Goal: Transaction & Acquisition: Purchase product/service

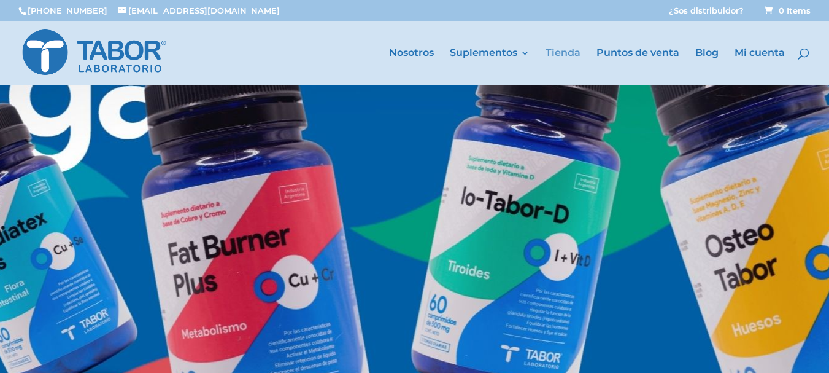
click at [562, 55] on link "Tienda" at bounding box center [563, 67] width 35 height 36
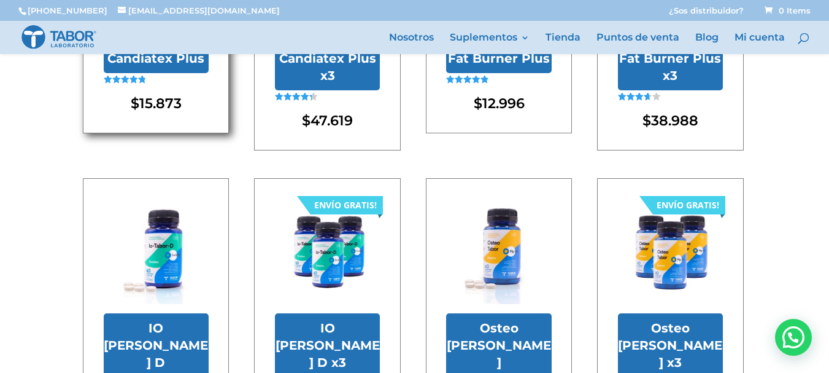
scroll to position [307, 0]
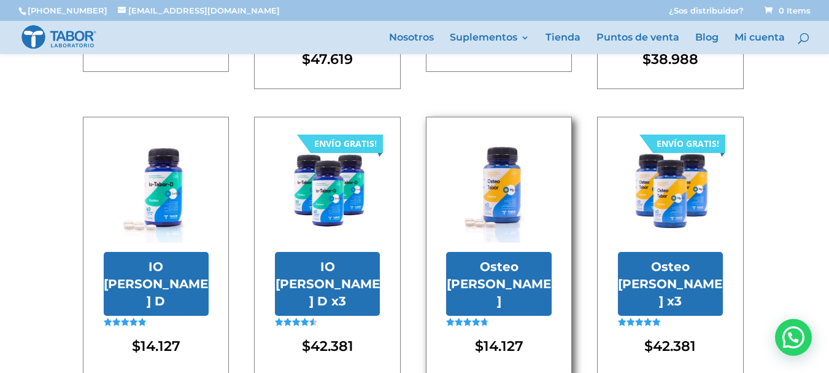
click at [495, 232] on img at bounding box center [498, 190] width 105 height 105
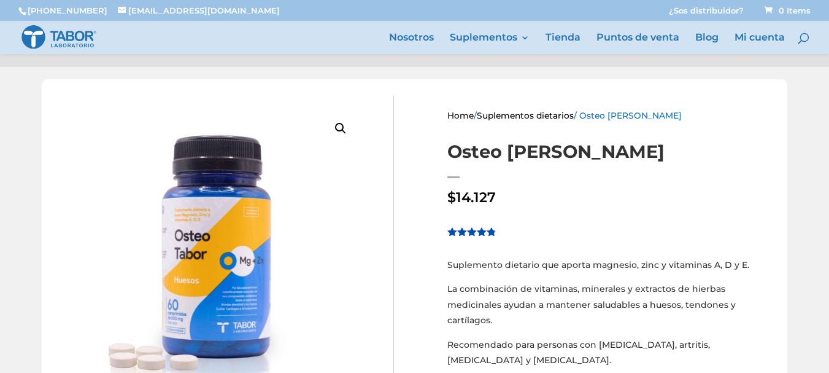
scroll to position [184, 0]
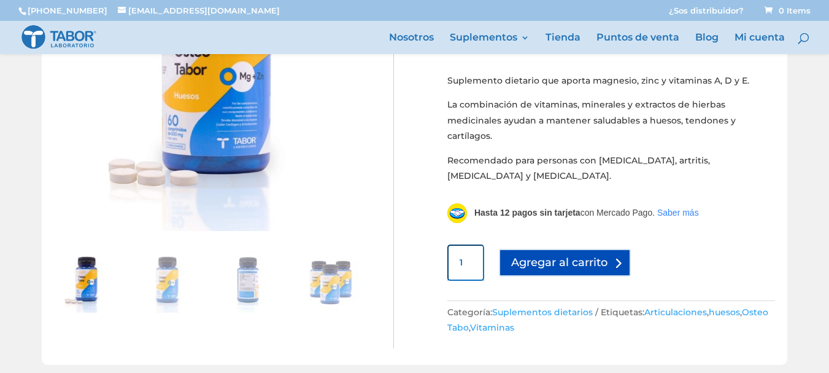
click at [554, 256] on button "Agregar al carrito" at bounding box center [565, 263] width 132 height 28
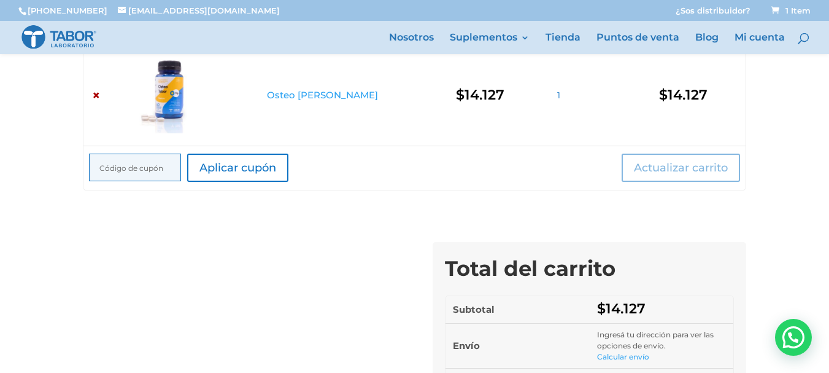
scroll to position [246, 0]
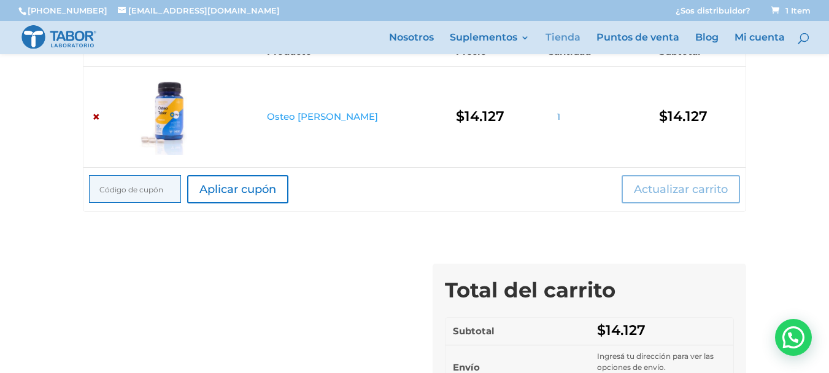
click at [565, 34] on link "Tienda" at bounding box center [563, 43] width 35 height 21
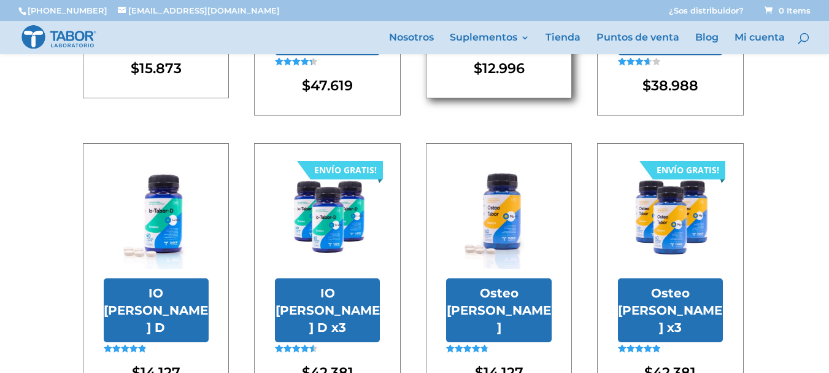
scroll to position [307, 0]
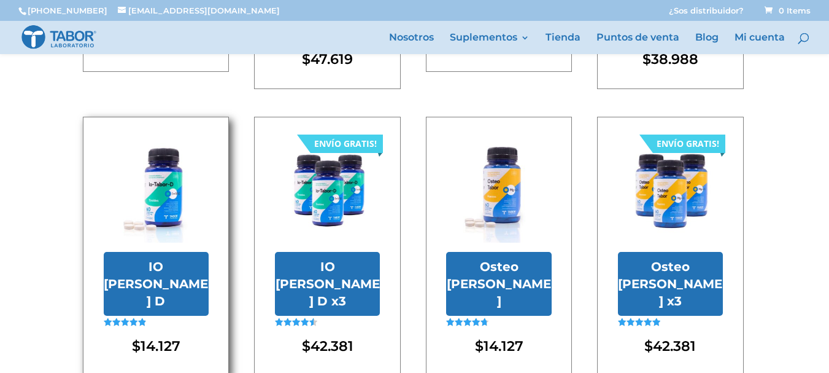
click at [166, 215] on img at bounding box center [156, 190] width 105 height 105
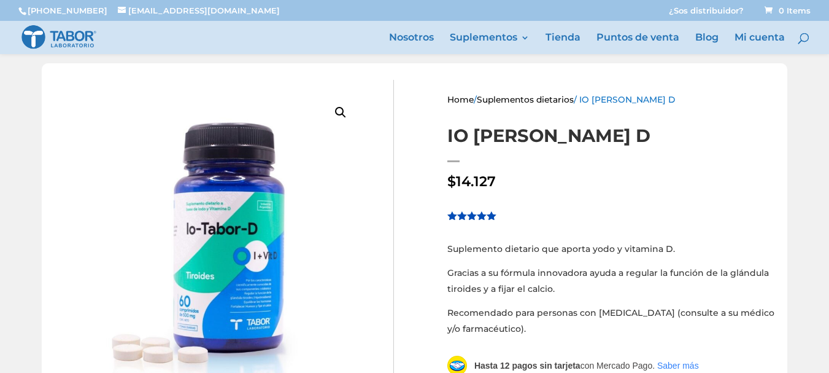
scroll to position [184, 0]
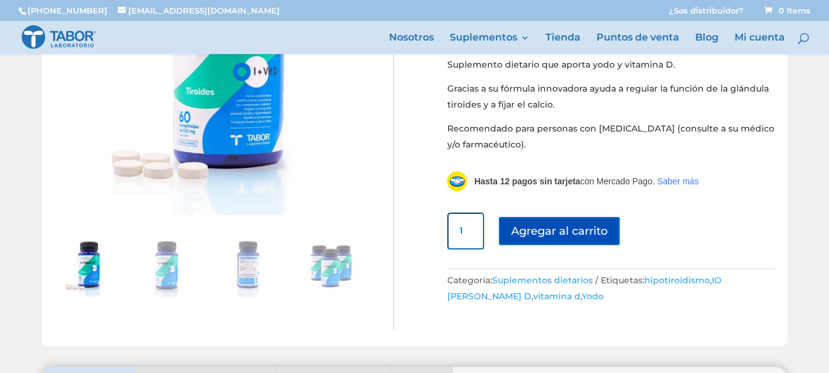
click at [464, 228] on input "1" at bounding box center [466, 230] width 37 height 37
type input "2"
click at [467, 227] on input "2" at bounding box center [466, 230] width 37 height 37
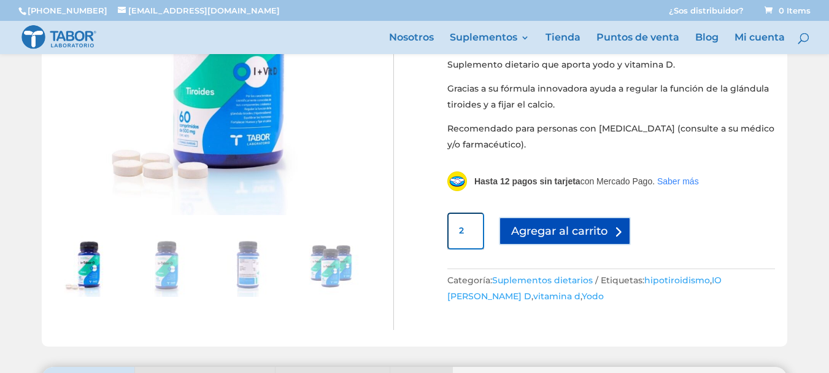
click at [575, 222] on button "Agregar al carrito" at bounding box center [565, 231] width 132 height 28
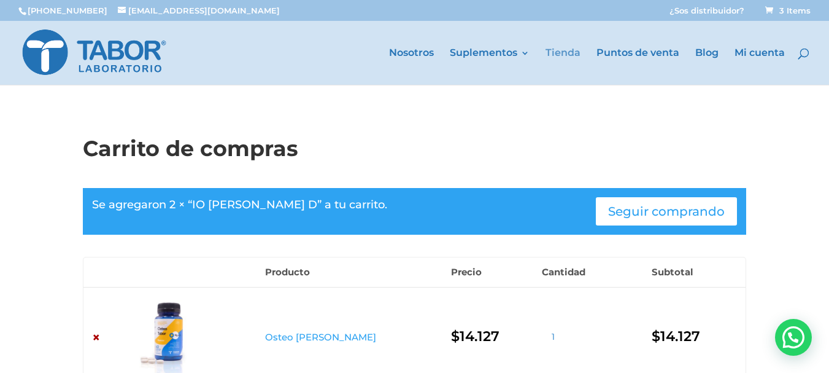
click at [562, 50] on link "Tienda" at bounding box center [563, 67] width 35 height 36
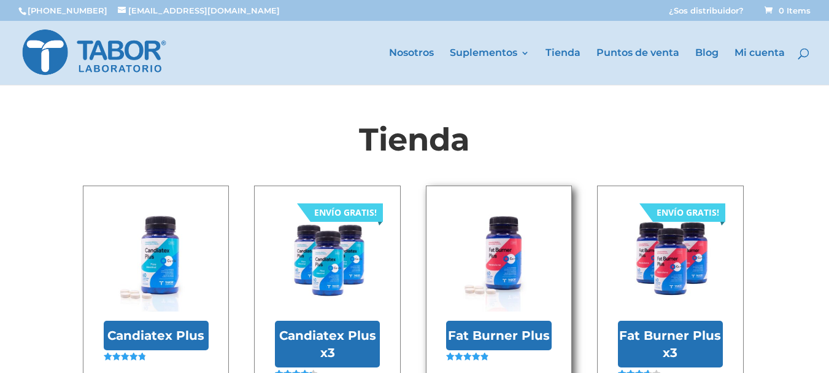
click at [491, 238] on img at bounding box center [498, 258] width 105 height 105
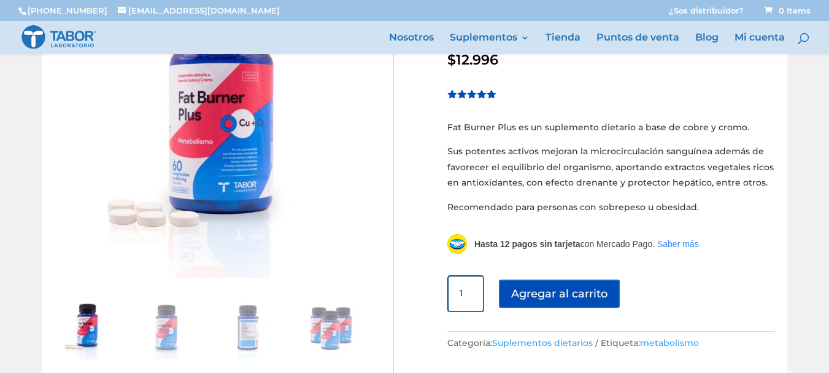
scroll to position [122, 0]
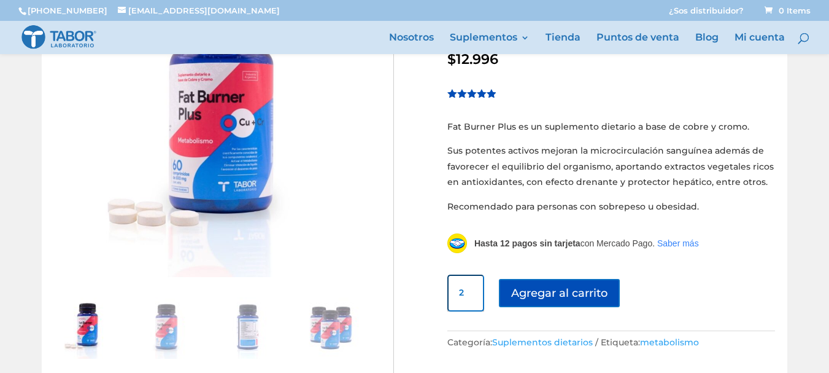
type input "2"
click at [468, 290] on input "2" at bounding box center [466, 292] width 37 height 37
click at [542, 293] on button "Agregar al carrito" at bounding box center [565, 293] width 132 height 28
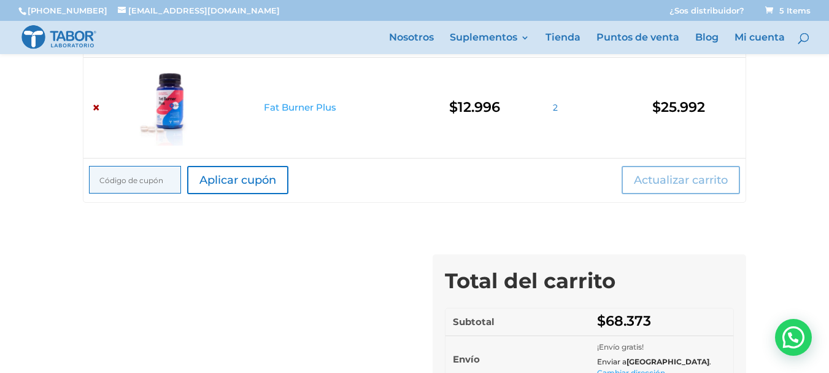
scroll to position [522, 0]
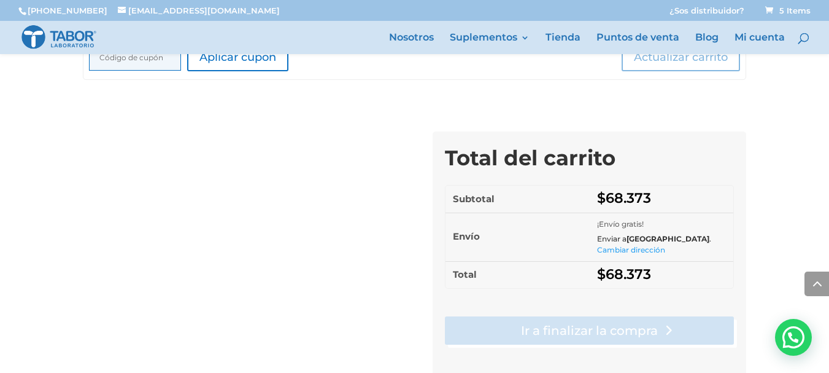
click at [555, 344] on link "Ir a finalizar la compra" at bounding box center [589, 330] width 289 height 28
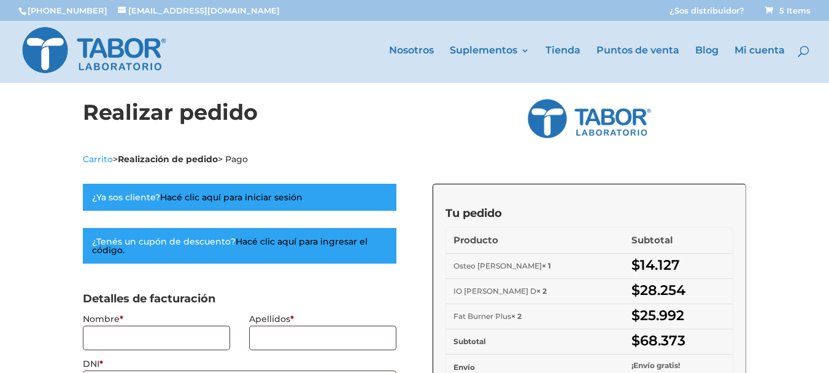
select select "C"
